Goal: Browse casually: Explore the website without a specific task or goal

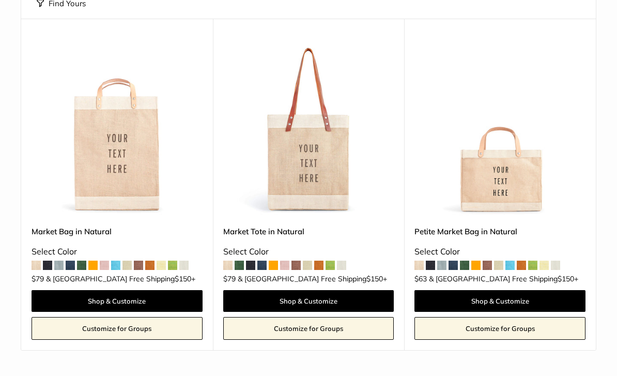
scroll to position [182, 0]
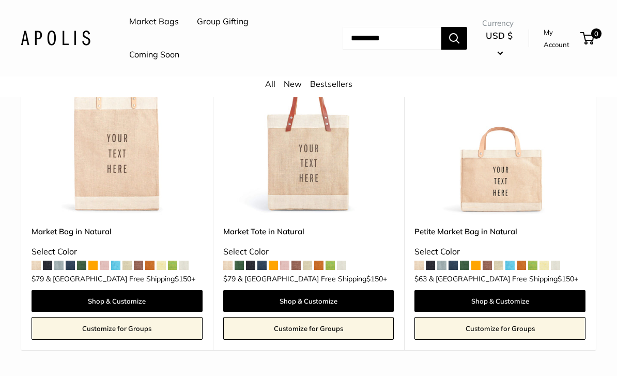
click at [120, 266] on span at bounding box center [115, 265] width 9 height 9
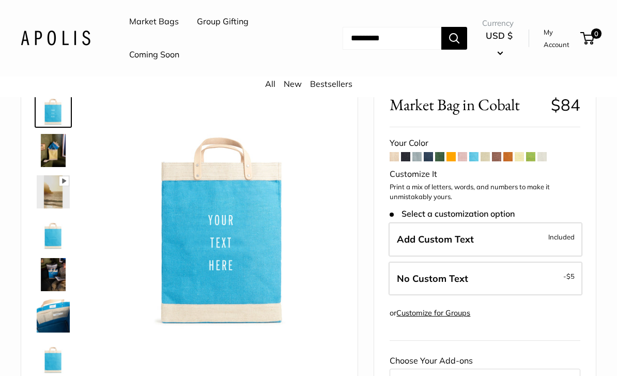
scroll to position [47, 0]
click at [439, 153] on span at bounding box center [439, 155] width 9 height 9
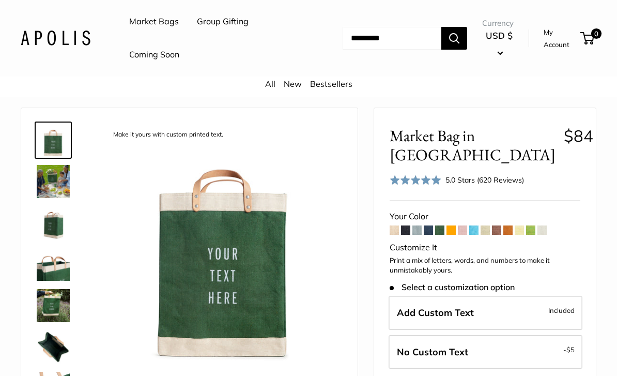
scroll to position [14, 0]
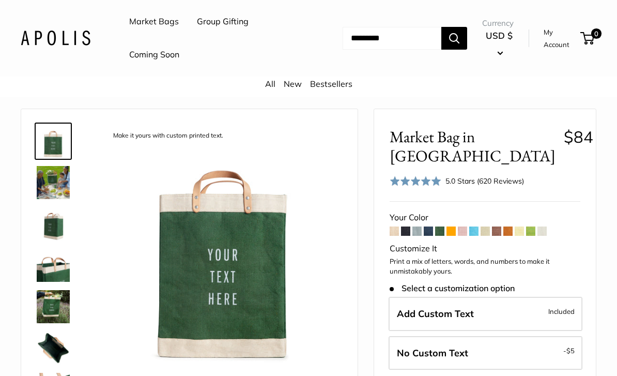
click at [534, 233] on span at bounding box center [530, 230] width 9 height 9
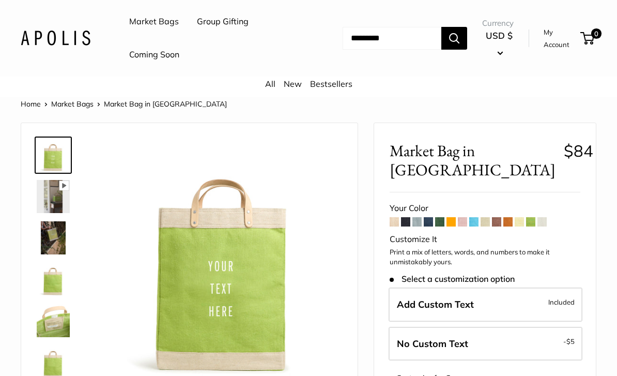
click at [475, 224] on span at bounding box center [473, 221] width 9 height 9
